Goal: Information Seeking & Learning: Learn about a topic

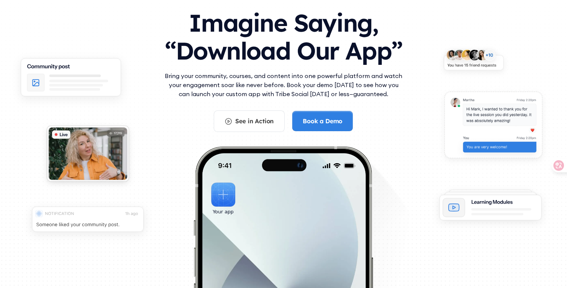
scroll to position [46, 0]
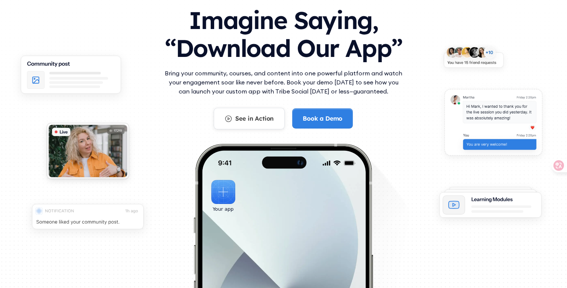
click at [261, 125] on link "See in Action" at bounding box center [249, 118] width 71 height 21
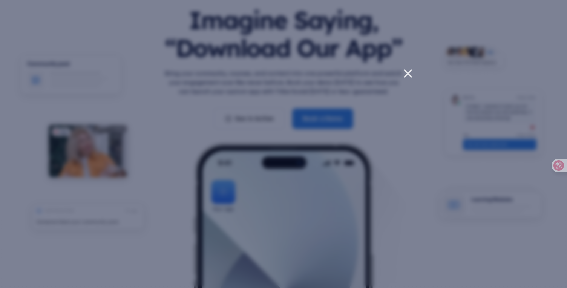
click at [208, 220] on div at bounding box center [283, 144] width 567 height 288
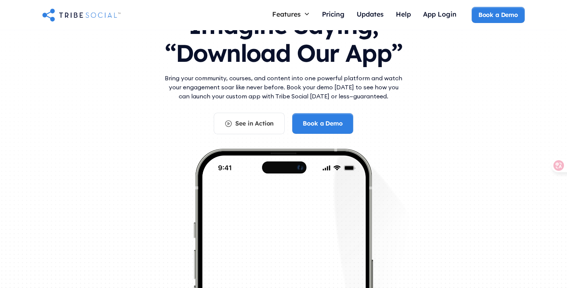
scroll to position [0, 0]
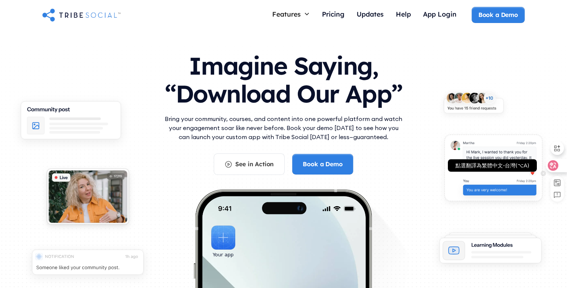
click at [549, 164] on icon at bounding box center [553, 165] width 11 height 11
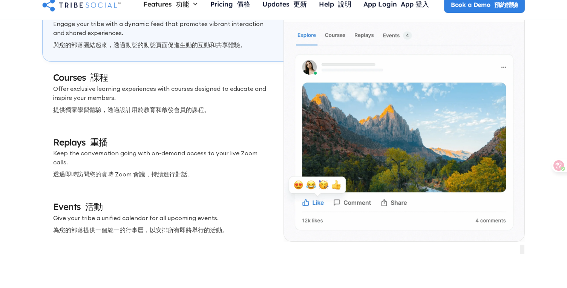
scroll to position [2336, 0]
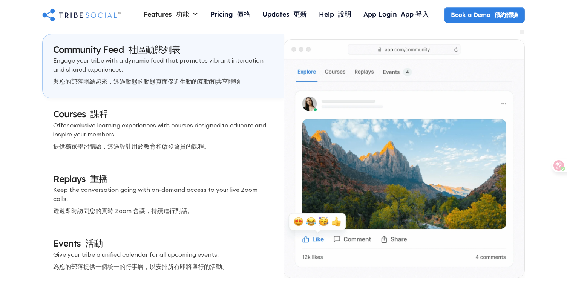
click at [219, 121] on p "Offer exclusive learning experiences with courses designed to educate and inspi…" at bounding box center [163, 137] width 220 height 33
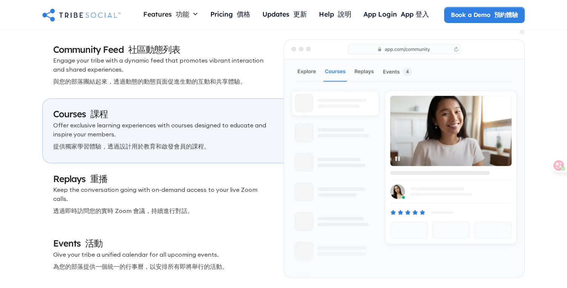
click at [211, 185] on p "Keep the conversation going with on-demand access to your live Zoom calls. 透過即時…" at bounding box center [163, 201] width 220 height 33
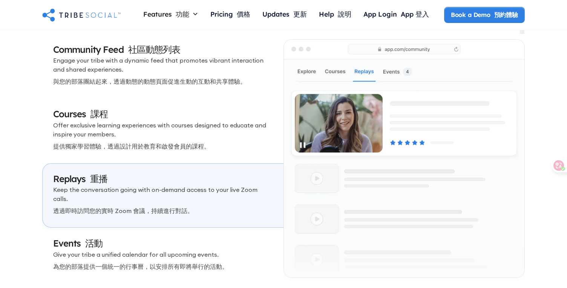
click at [210, 237] on h3 "Events 活動" at bounding box center [163, 243] width 220 height 13
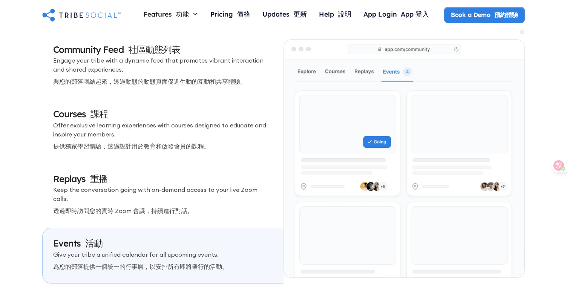
click at [214, 56] on p "Engage your tribe with a dynamic feed that promotes vibrant interaction and sha…" at bounding box center [163, 72] width 220 height 33
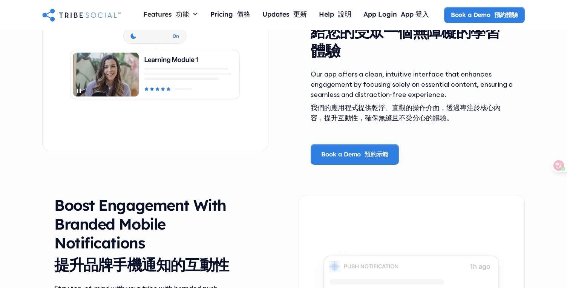
scroll to position [938, 0]
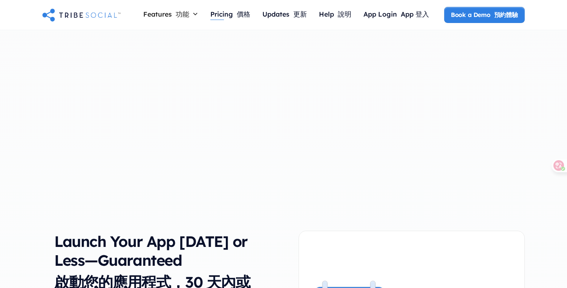
click at [235, 15] on font at bounding box center [235, 14] width 4 height 8
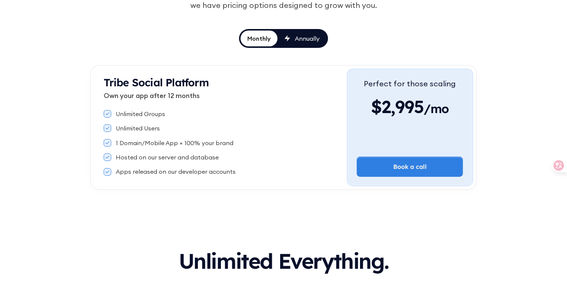
scroll to position [114, 0]
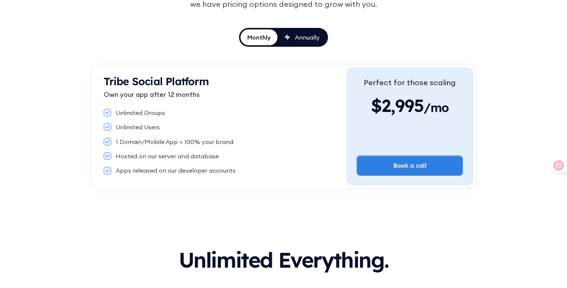
click at [295, 43] on link "Annually" at bounding box center [302, 37] width 49 height 16
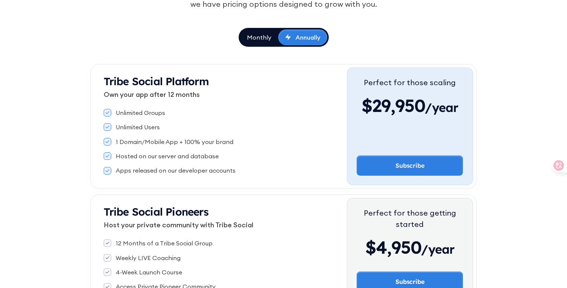
click at [260, 40] on div "Monthly" at bounding box center [259, 37] width 25 height 8
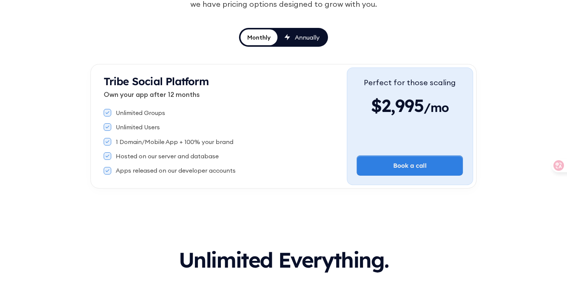
click at [299, 41] on div "Annually" at bounding box center [307, 37] width 25 height 8
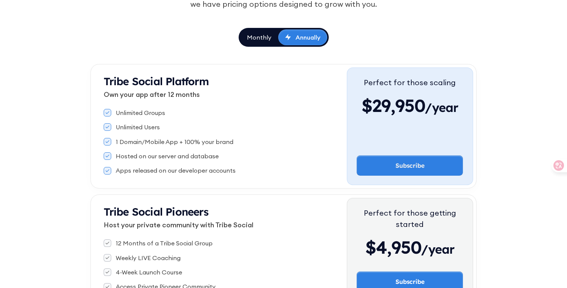
click at [259, 43] on link "Monthly" at bounding box center [259, 37] width 38 height 16
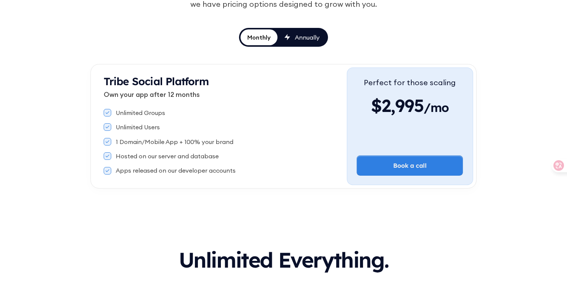
click at [305, 43] on link "Annually" at bounding box center [302, 37] width 49 height 16
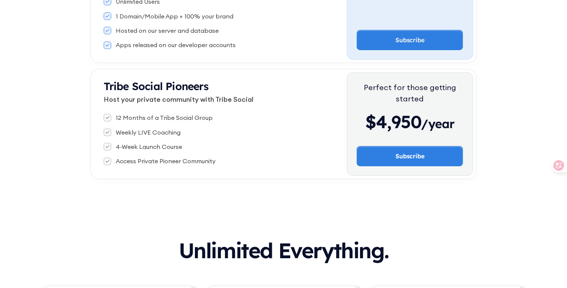
scroll to position [240, 0]
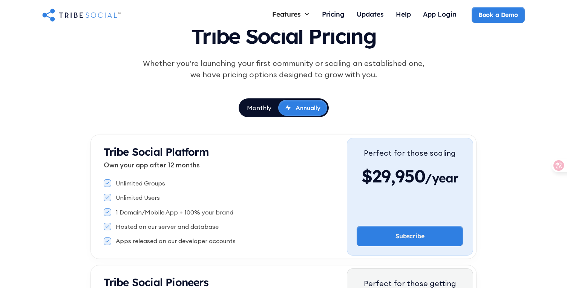
click at [259, 107] on div "Monthly" at bounding box center [259, 108] width 25 height 8
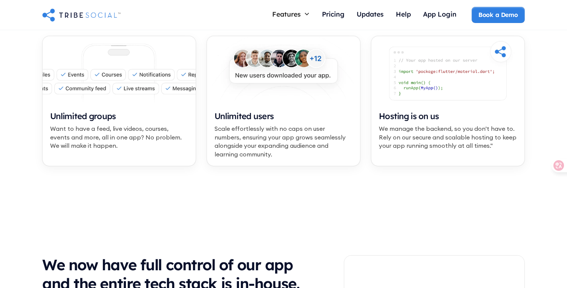
scroll to position [0, 0]
